Goal: Task Accomplishment & Management: Understand process/instructions

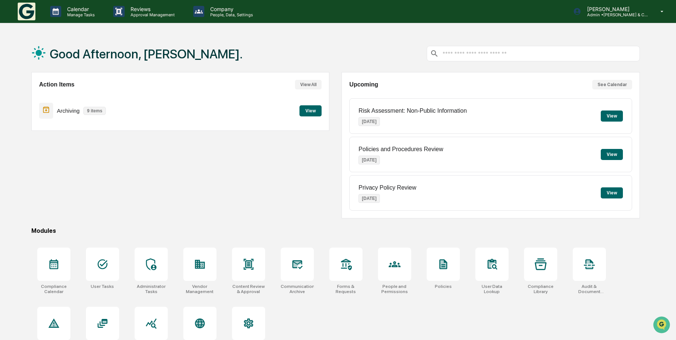
click at [309, 113] on button "View" at bounding box center [311, 110] width 22 height 11
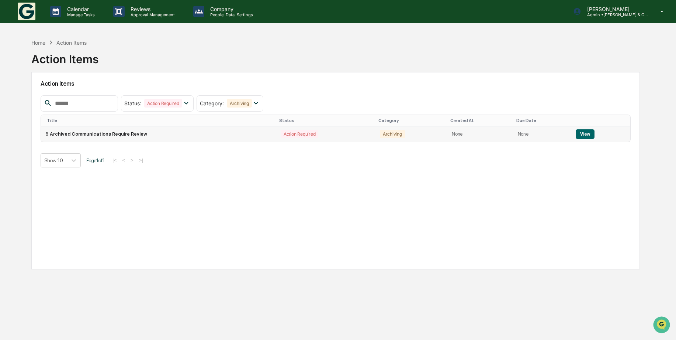
click at [577, 130] on button "View" at bounding box center [585, 134] width 19 height 10
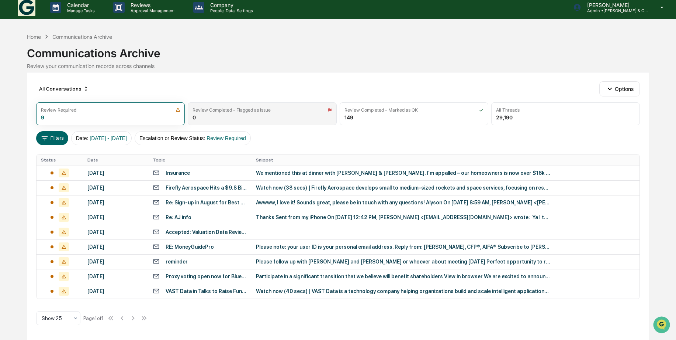
scroll to position [5, 0]
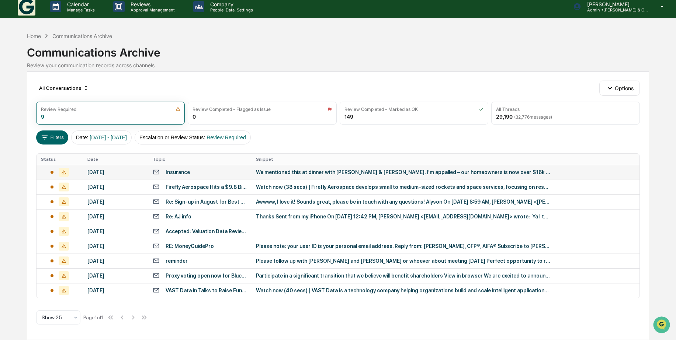
click at [166, 172] on div "Insurance" at bounding box center [178, 172] width 24 height 6
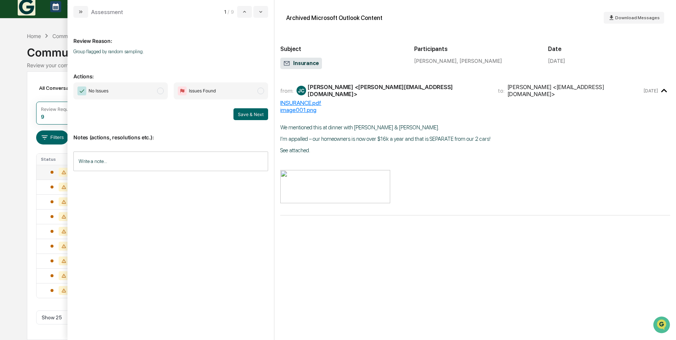
click at [159, 90] on span "modal" at bounding box center [160, 90] width 7 height 7
click at [244, 111] on button "Save & Next" at bounding box center [251, 114] width 35 height 12
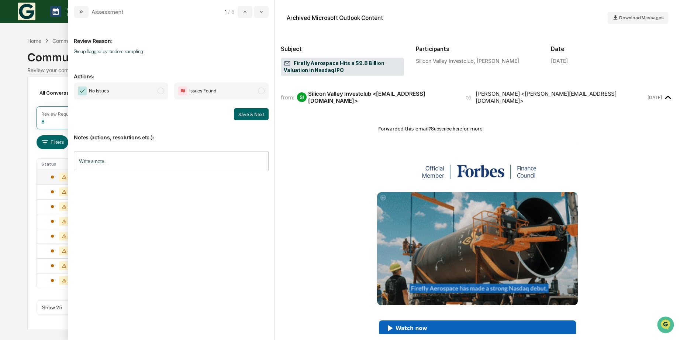
click at [160, 90] on span "modal" at bounding box center [161, 90] width 7 height 7
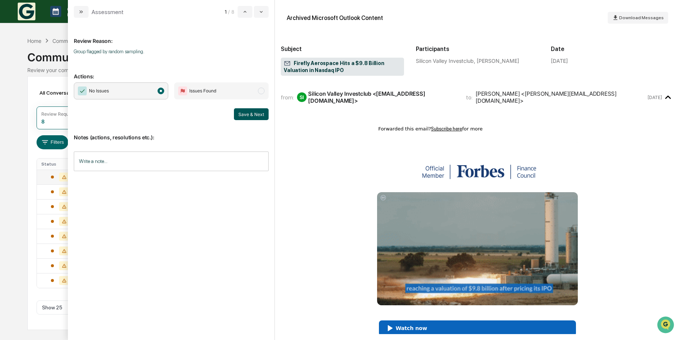
click at [261, 114] on button "Save & Next" at bounding box center [251, 114] width 35 height 12
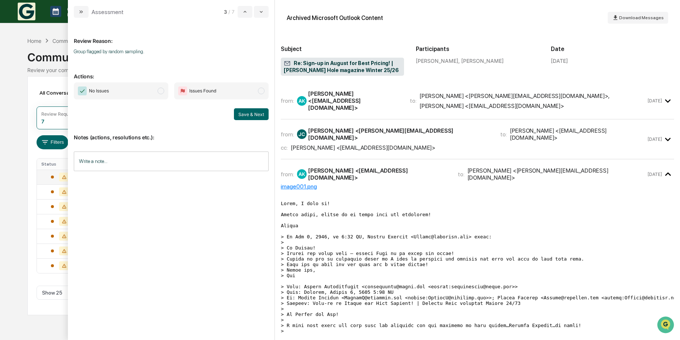
click at [161, 90] on span "modal" at bounding box center [161, 90] width 7 height 7
click at [252, 114] on button "Save & Next" at bounding box center [251, 114] width 35 height 12
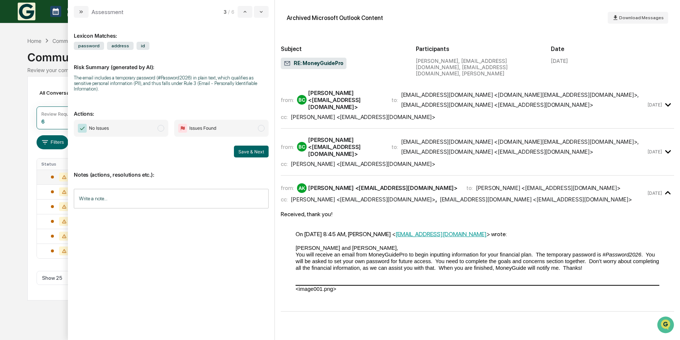
click at [261, 125] on span "modal" at bounding box center [261, 128] width 7 height 7
click at [122, 189] on input "Write a note..." at bounding box center [171, 199] width 195 height 20
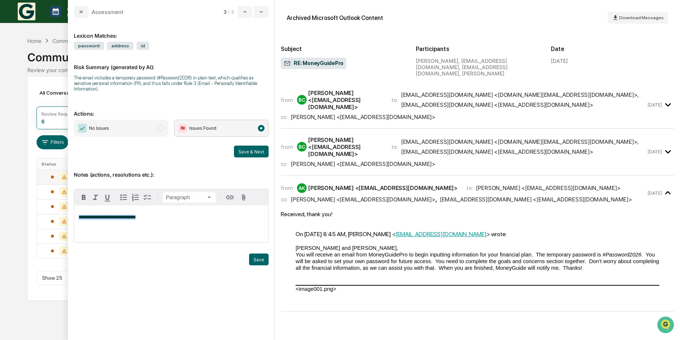
drag, startPoint x: 144, startPoint y: 213, endPoint x: 70, endPoint y: 214, distance: 73.5
click at [70, 214] on div "**********" at bounding box center [171, 179] width 207 height 322
click at [244, 148] on button "Save & Next" at bounding box center [251, 151] width 35 height 12
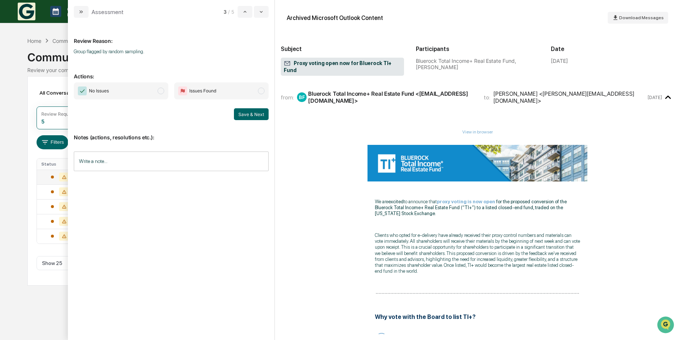
click at [161, 90] on span "modal" at bounding box center [161, 90] width 7 height 7
click at [247, 113] on button "Save & Next" at bounding box center [251, 114] width 35 height 12
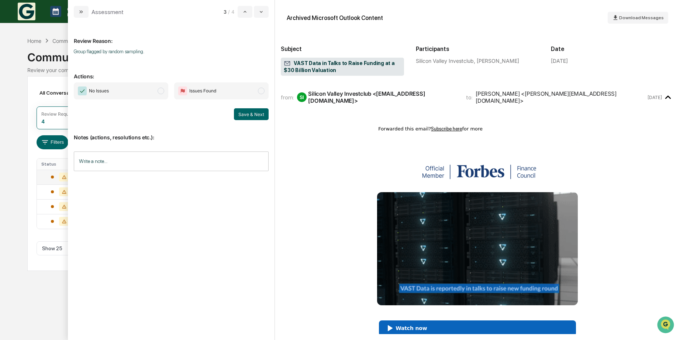
click at [163, 91] on span "modal" at bounding box center [161, 90] width 7 height 7
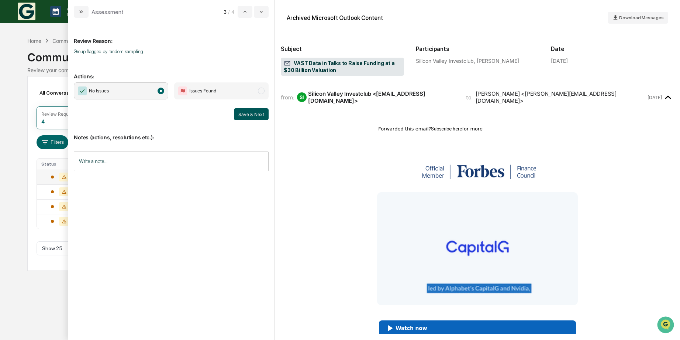
click at [239, 109] on button "Save & Next" at bounding box center [251, 114] width 35 height 12
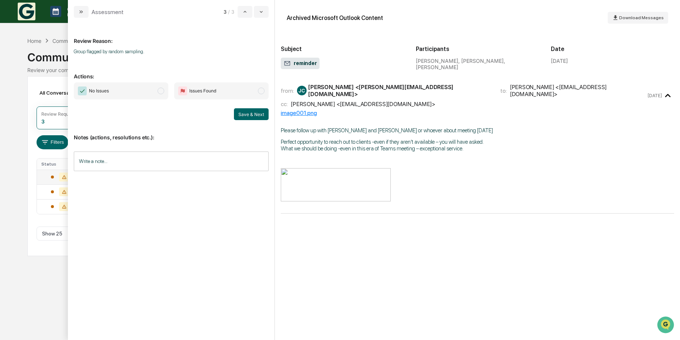
click at [163, 91] on span "modal" at bounding box center [161, 90] width 7 height 7
click at [246, 112] on button "Save & Next" at bounding box center [251, 114] width 35 height 12
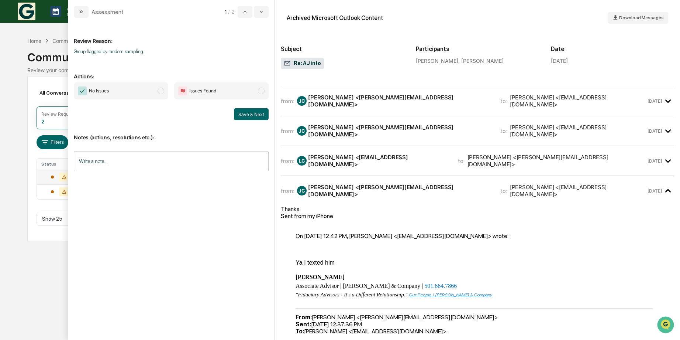
scroll to position [74, 0]
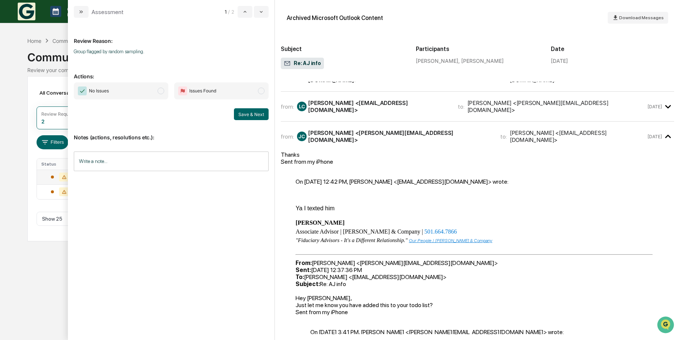
click at [162, 91] on span "modal" at bounding box center [161, 90] width 7 height 7
click at [251, 116] on button "Save & Next" at bounding box center [251, 114] width 35 height 12
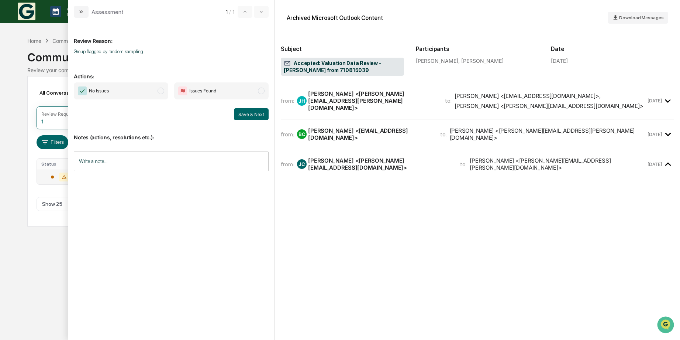
click at [666, 99] on icon "modal" at bounding box center [668, 101] width 12 height 12
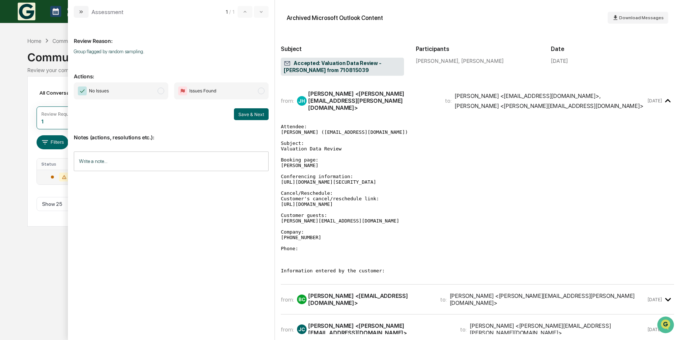
click at [164, 90] on span "modal" at bounding box center [161, 90] width 7 height 7
click at [243, 114] on button "Save & Next" at bounding box center [251, 114] width 35 height 12
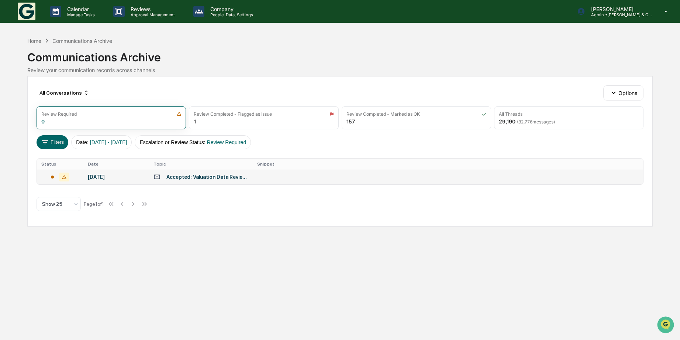
click at [195, 175] on div "Accepted: Valuation Data Review - [PERSON_NAME] from 710815039" at bounding box center [207, 177] width 82 height 6
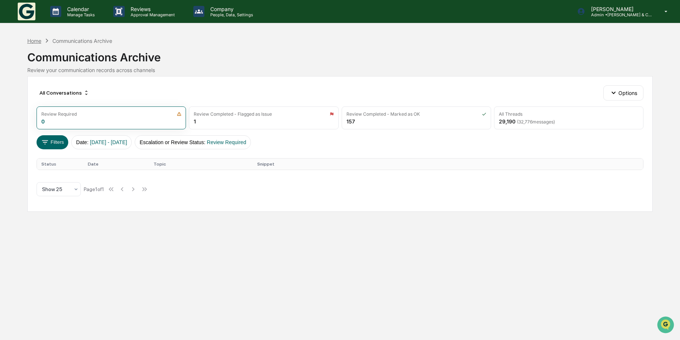
click at [39, 42] on div "Home" at bounding box center [34, 41] width 14 height 6
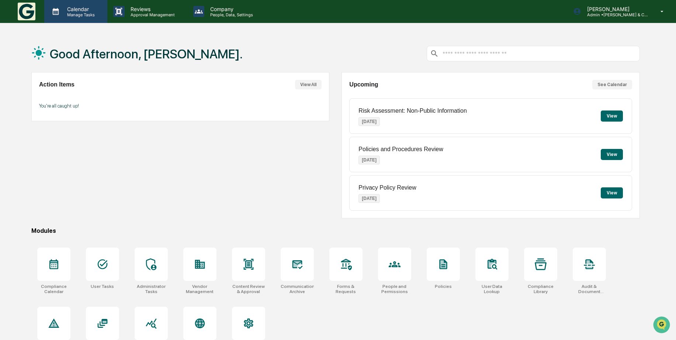
click at [85, 13] on p "Manage Tasks" at bounding box center [79, 14] width 37 height 5
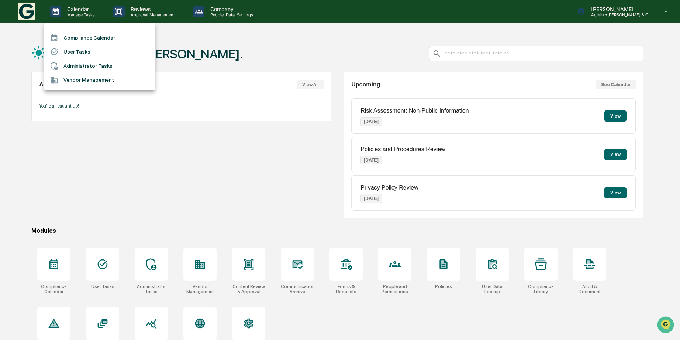
click at [90, 35] on li "Compliance Calendar" at bounding box center [99, 38] width 111 height 14
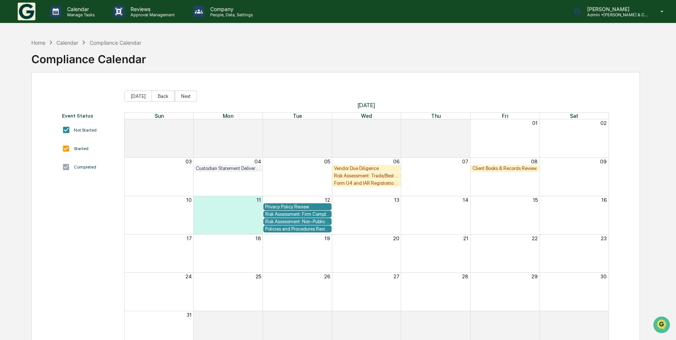
click at [362, 182] on div "Form U4 and IAR Registration Review" at bounding box center [366, 183] width 65 height 6
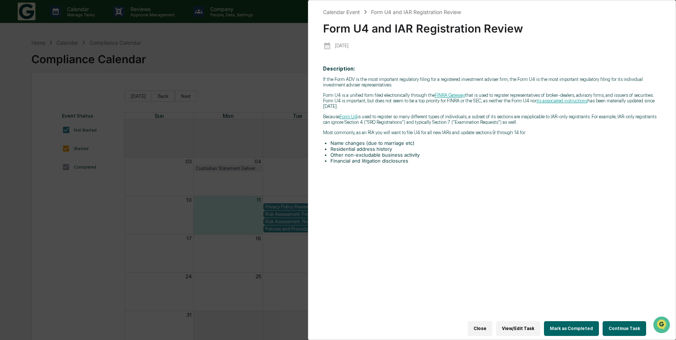
click at [620, 324] on button "Continue Task" at bounding box center [625, 328] width 44 height 15
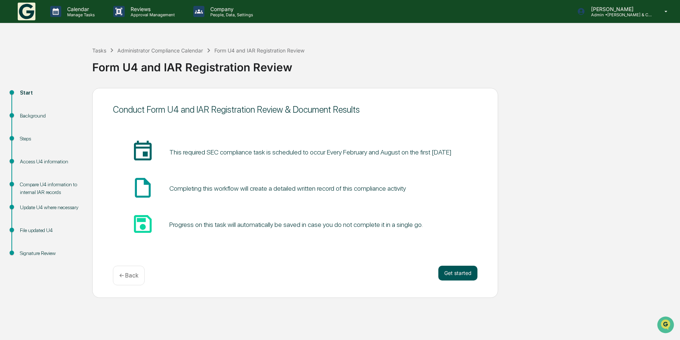
click at [451, 269] on button "Get started" at bounding box center [457, 272] width 39 height 15
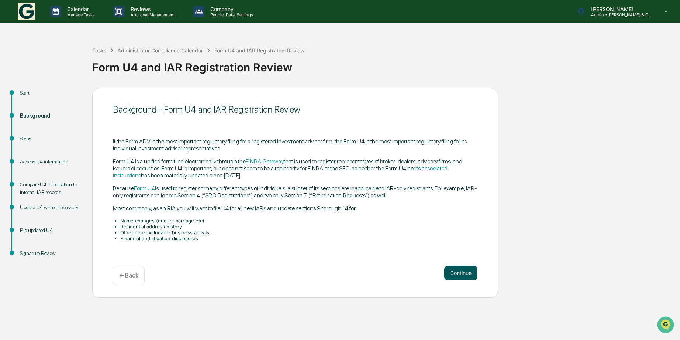
click at [454, 271] on button "Continue" at bounding box center [460, 272] width 33 height 15
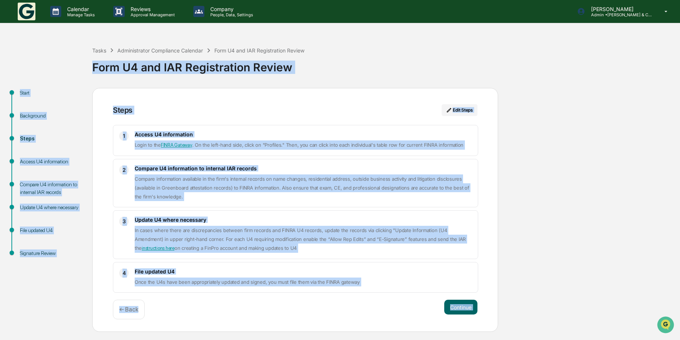
drag, startPoint x: 94, startPoint y: 65, endPoint x: 502, endPoint y: 317, distance: 478.8
click at [502, 317] on div "Tasks Administrator Compliance Calendar Form U4 and IAR Registration Review For…" at bounding box center [340, 183] width 680 height 296
copy div "Lore I0 dol SIT Ametconsecte Adipis Elits Doeiusmodt Incid Utlabo E0 doloremagn…"
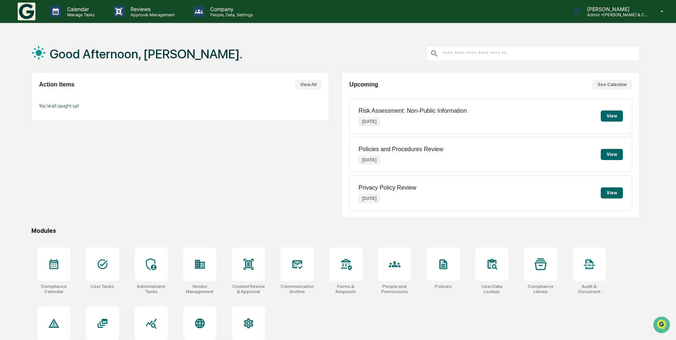
click at [610, 81] on button "See Calendar" at bounding box center [613, 85] width 40 height 10
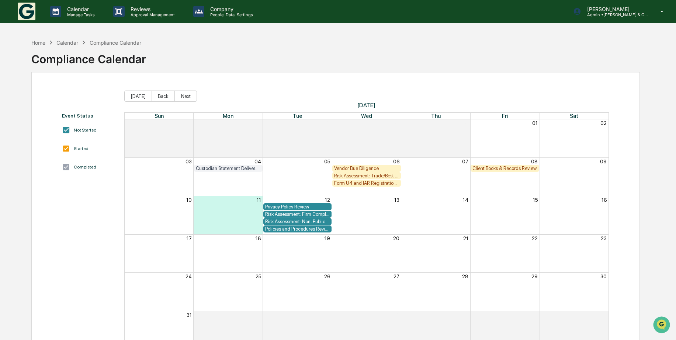
click at [364, 166] on div "Vendor Due Diligence" at bounding box center [366, 168] width 65 height 6
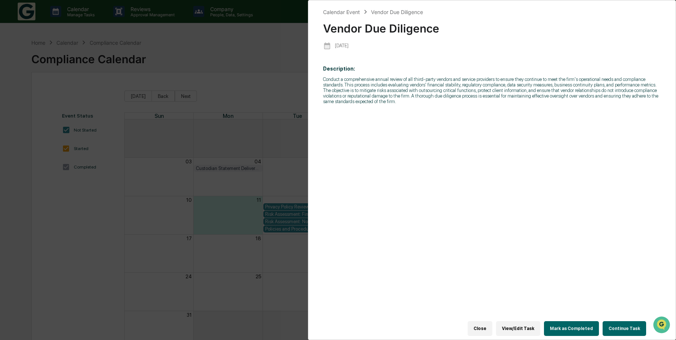
click at [620, 321] on button "Continue Task" at bounding box center [625, 328] width 44 height 15
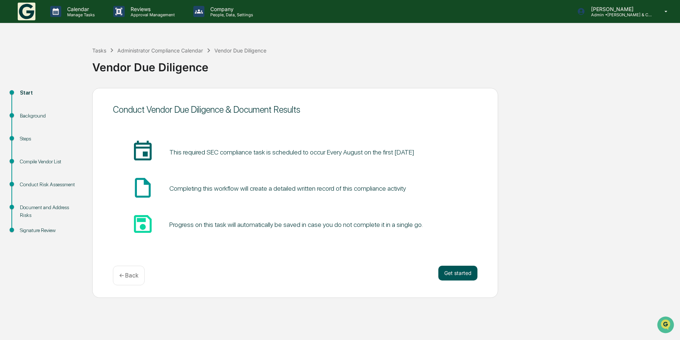
click at [451, 271] on button "Get started" at bounding box center [457, 272] width 39 height 15
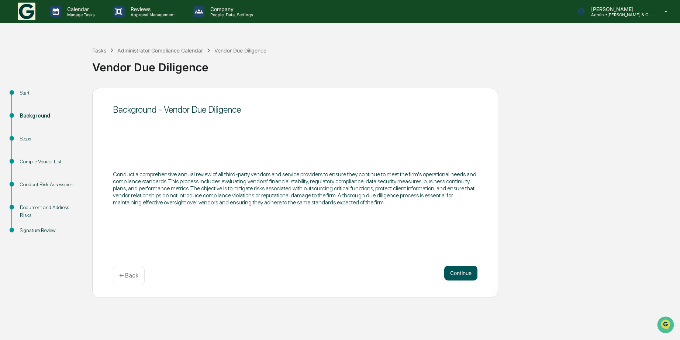
click at [455, 272] on button "Continue" at bounding box center [460, 272] width 33 height 15
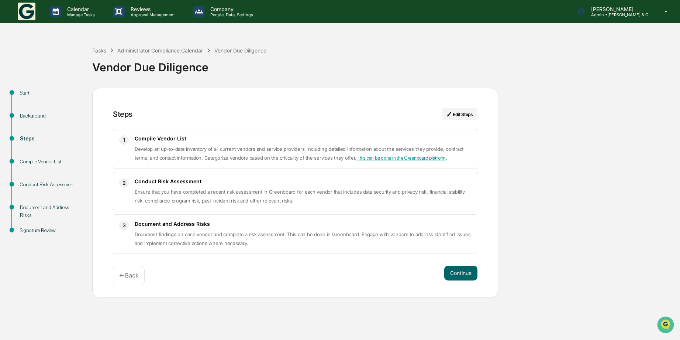
click at [370, 158] on link "This can be done in the Greenboard platform" at bounding box center [401, 158] width 89 height 6
